Goal: Task Accomplishment & Management: Use online tool/utility

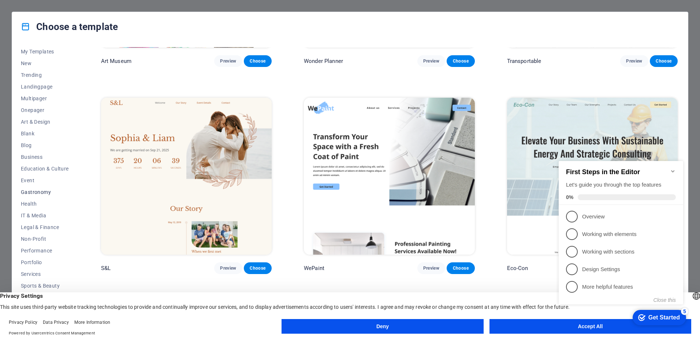
scroll to position [20, 0]
click div "checkmark Get Started 5 First Steps in the Editor Let's guide you through the t…"
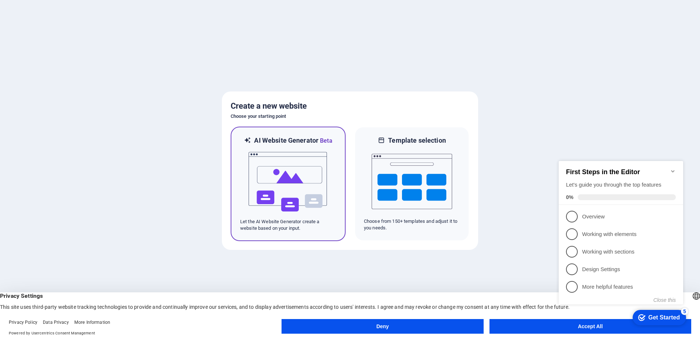
click at [285, 171] on img at bounding box center [288, 181] width 81 height 73
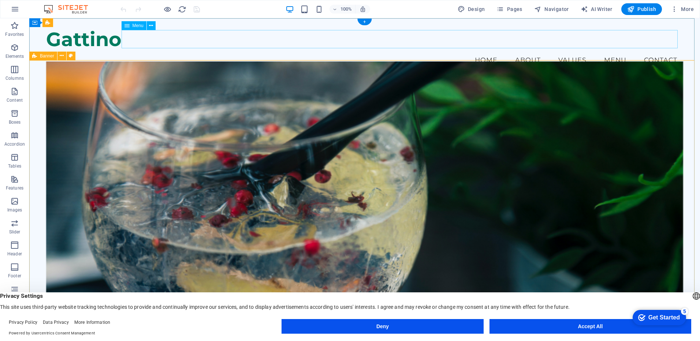
click at [611, 51] on nav "Home About Values Menu Contact" at bounding box center [364, 60] width 637 height 18
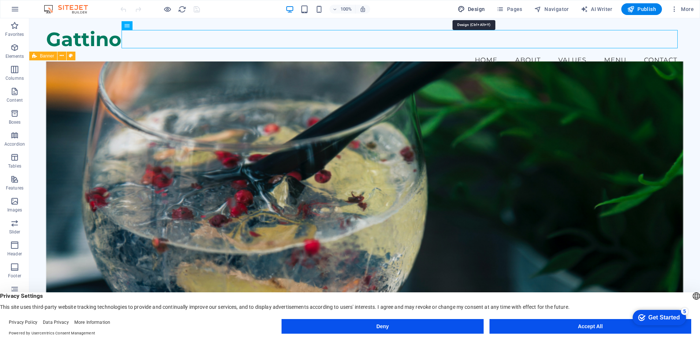
click at [473, 10] on span "Design" at bounding box center [471, 8] width 27 height 7
select select "px"
select select "200"
select select "px"
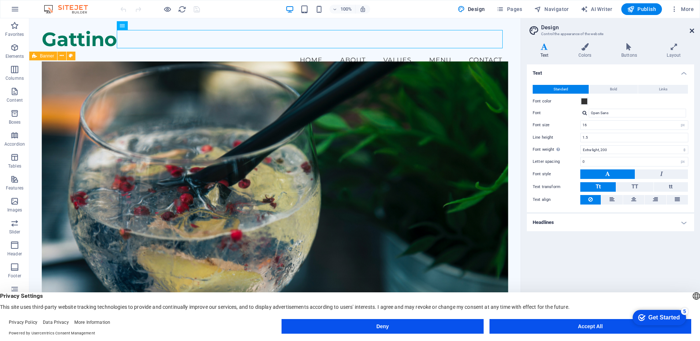
click at [691, 30] on icon at bounding box center [692, 31] width 4 height 6
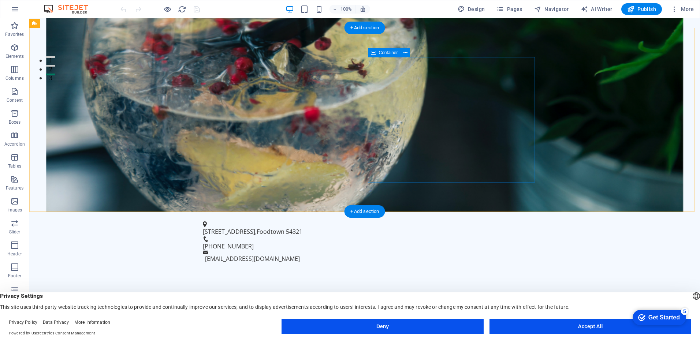
scroll to position [330, 0]
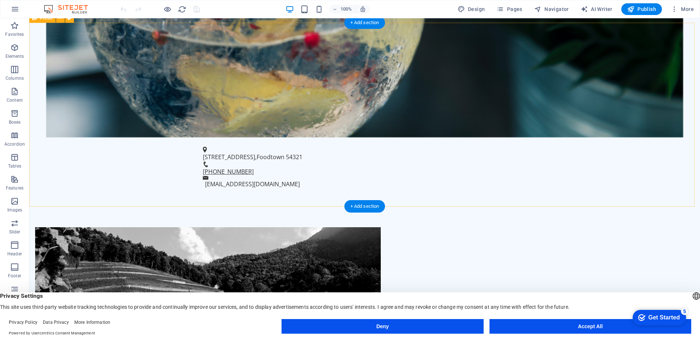
click at [274, 228] on figure at bounding box center [208, 290] width 346 height 125
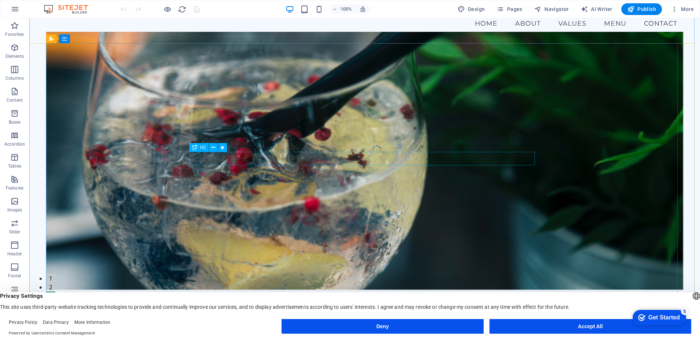
scroll to position [0, 0]
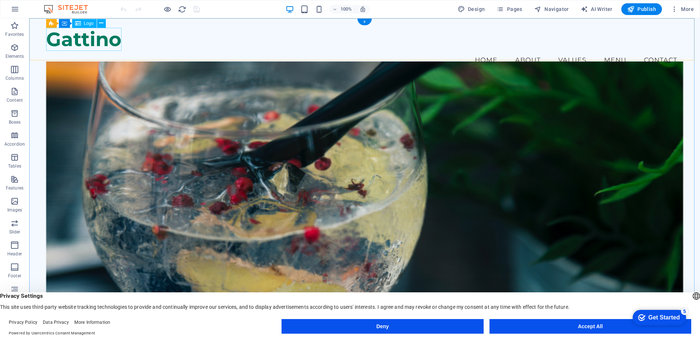
click at [99, 42] on div "Gattino" at bounding box center [364, 39] width 637 height 23
click at [86, 23] on span "Logo" at bounding box center [89, 23] width 10 height 4
click at [101, 22] on icon at bounding box center [101, 23] width 4 height 8
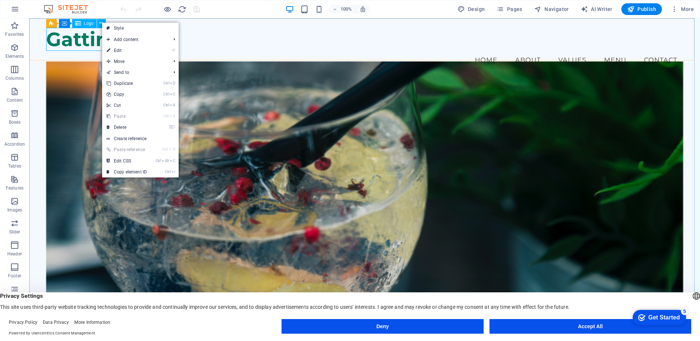
click at [82, 26] on div "Logo" at bounding box center [84, 23] width 25 height 9
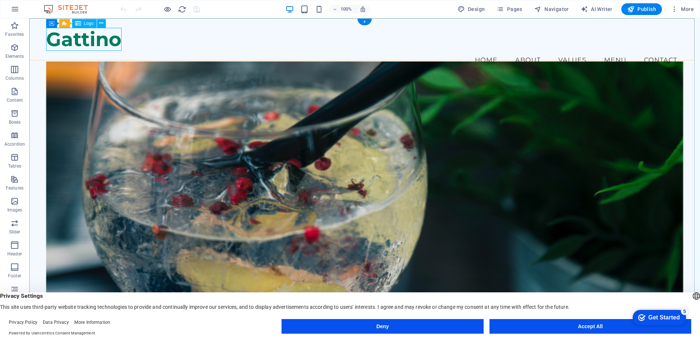
click at [69, 41] on div "Gattino" at bounding box center [364, 39] width 637 height 23
click at [85, 21] on span "Logo" at bounding box center [89, 23] width 10 height 4
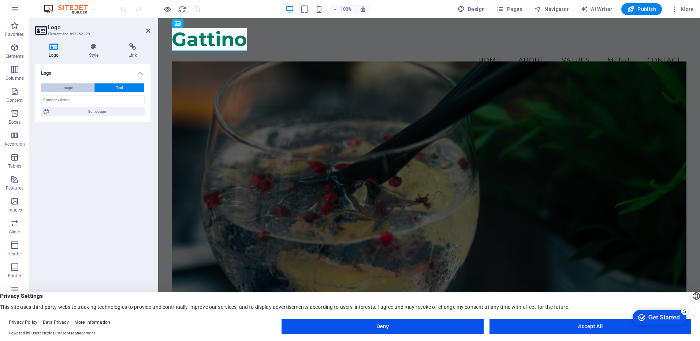
click at [73, 90] on button "Image" at bounding box center [67, 88] width 53 height 9
select select "DISABLED_OPTION_VALUE"
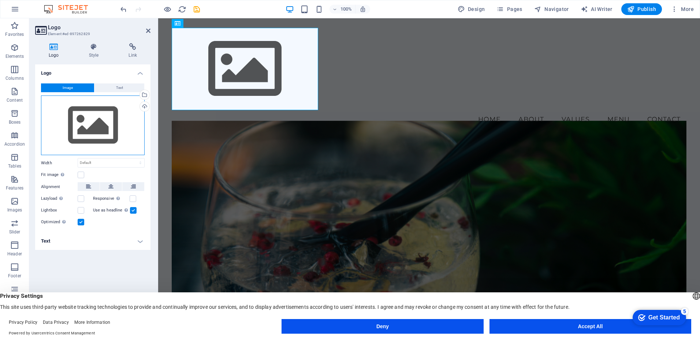
click at [84, 127] on div "Drag files here, click to choose files or select files from Files or our free s…" at bounding box center [93, 126] width 104 height 60
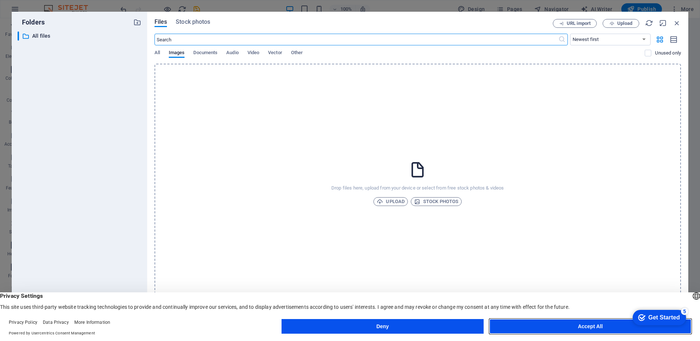
click at [592, 327] on button "Accept All" at bounding box center [591, 326] width 202 height 15
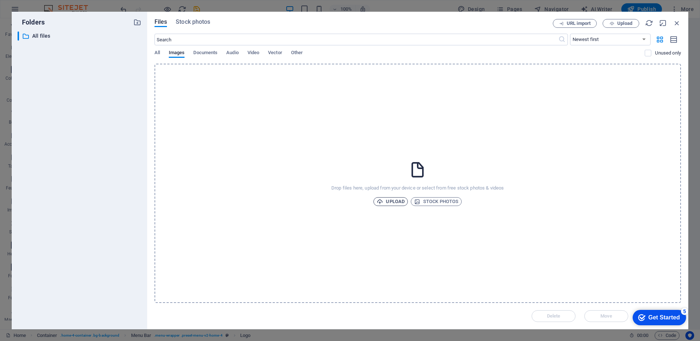
click at [383, 202] on icon "button" at bounding box center [380, 202] width 6 height 6
click at [435, 199] on span "Stock photos" at bounding box center [436, 201] width 44 height 9
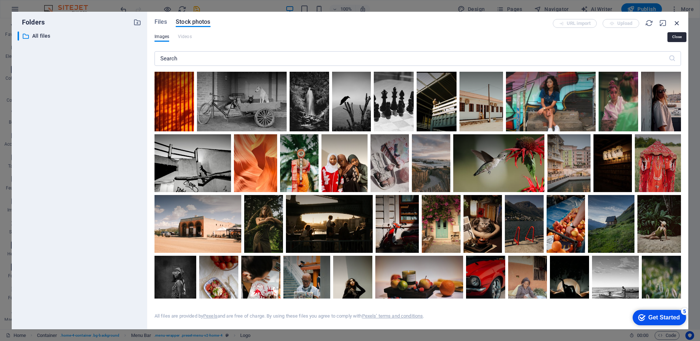
click at [680, 22] on icon "button" at bounding box center [677, 23] width 8 height 8
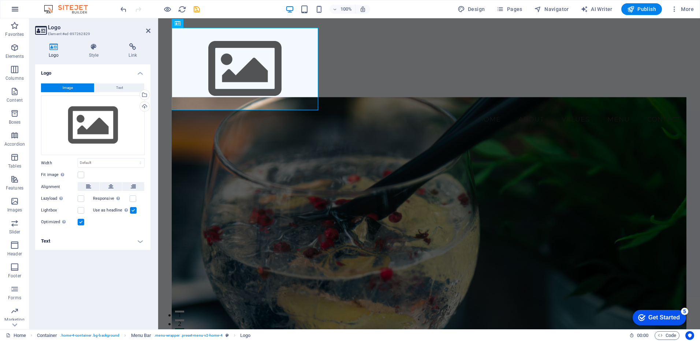
click at [17, 9] on icon "button" at bounding box center [15, 9] width 9 height 9
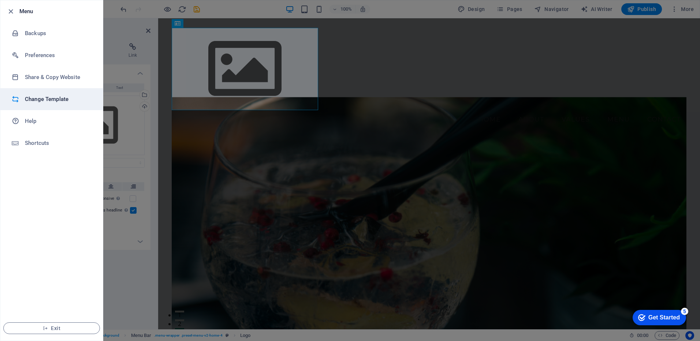
click at [37, 97] on h6 "Change Template" at bounding box center [59, 99] width 68 height 9
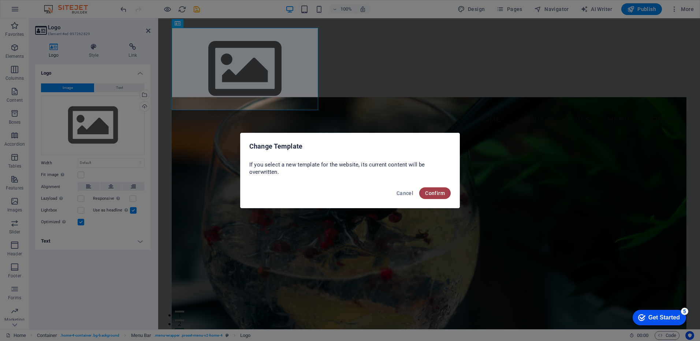
click at [434, 196] on button "Confirm" at bounding box center [435, 194] width 32 height 12
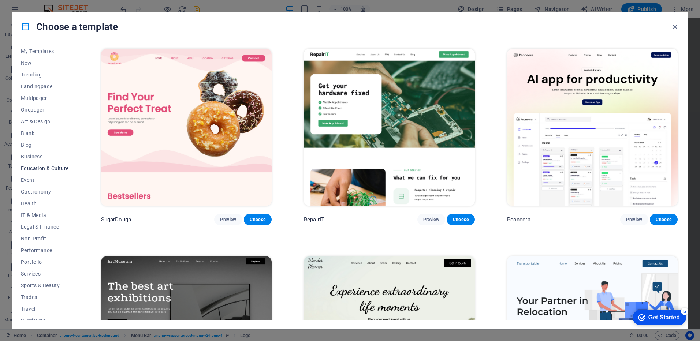
scroll to position [20, 0]
click at [37, 184] on span "Gastronomy" at bounding box center [45, 186] width 48 height 6
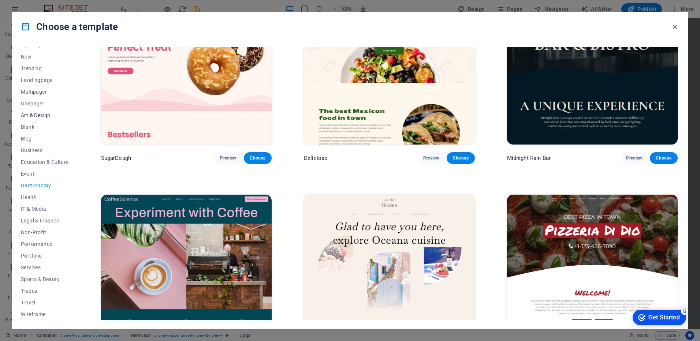
scroll to position [0, 0]
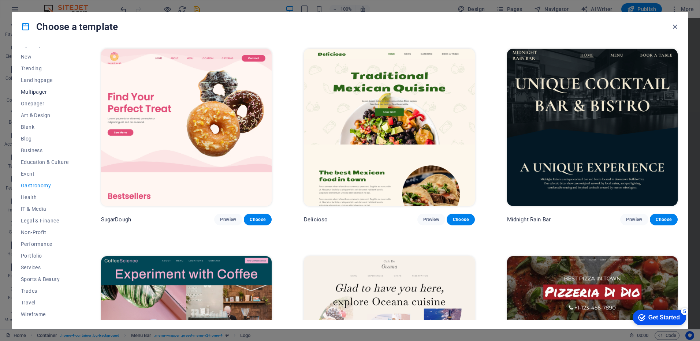
click at [34, 89] on span "Multipager" at bounding box center [45, 92] width 48 height 6
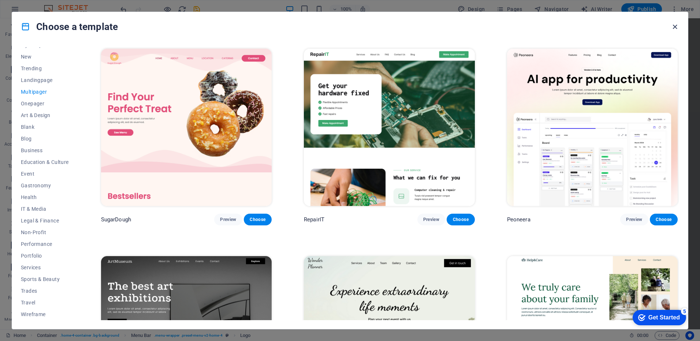
click at [676, 27] on icon "button" at bounding box center [675, 27] width 8 height 8
